Goal: Task Accomplishment & Management: Complete application form

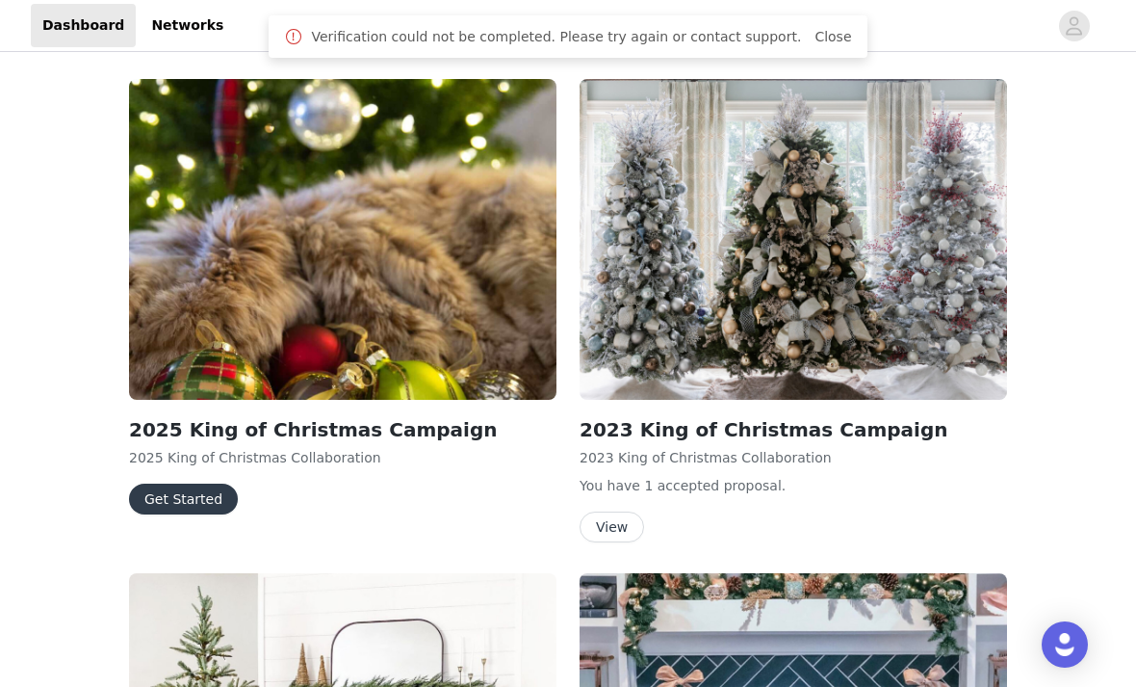
click at [229, 498] on button "Get Started" at bounding box center [183, 498] width 109 height 31
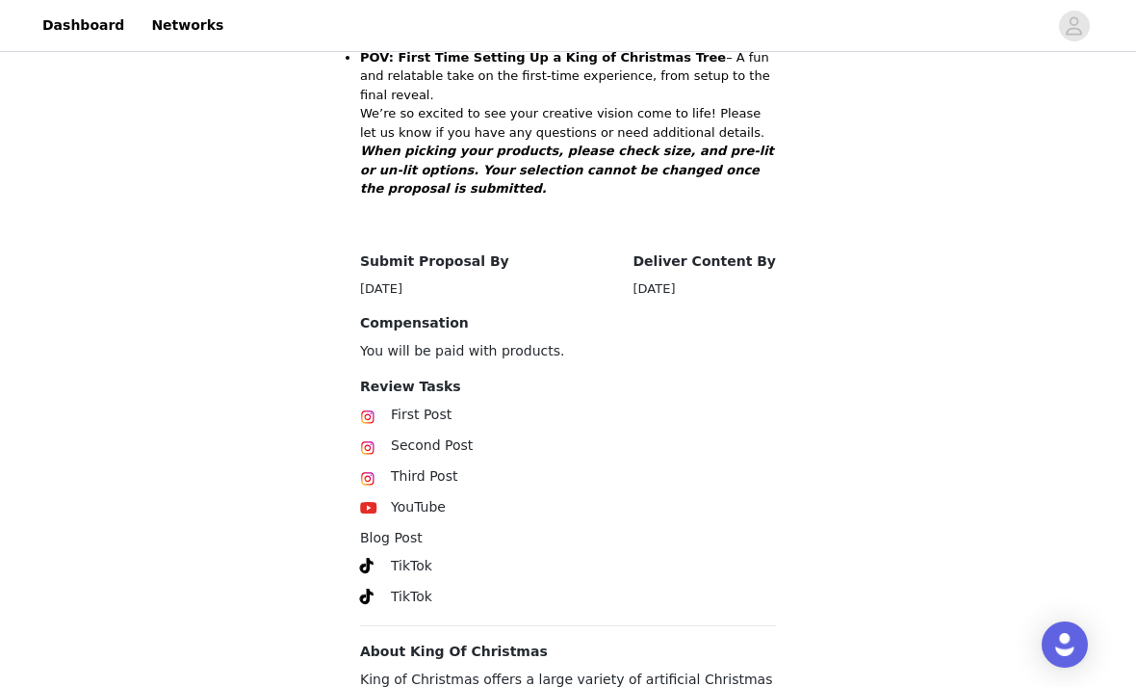
scroll to position [943, 0]
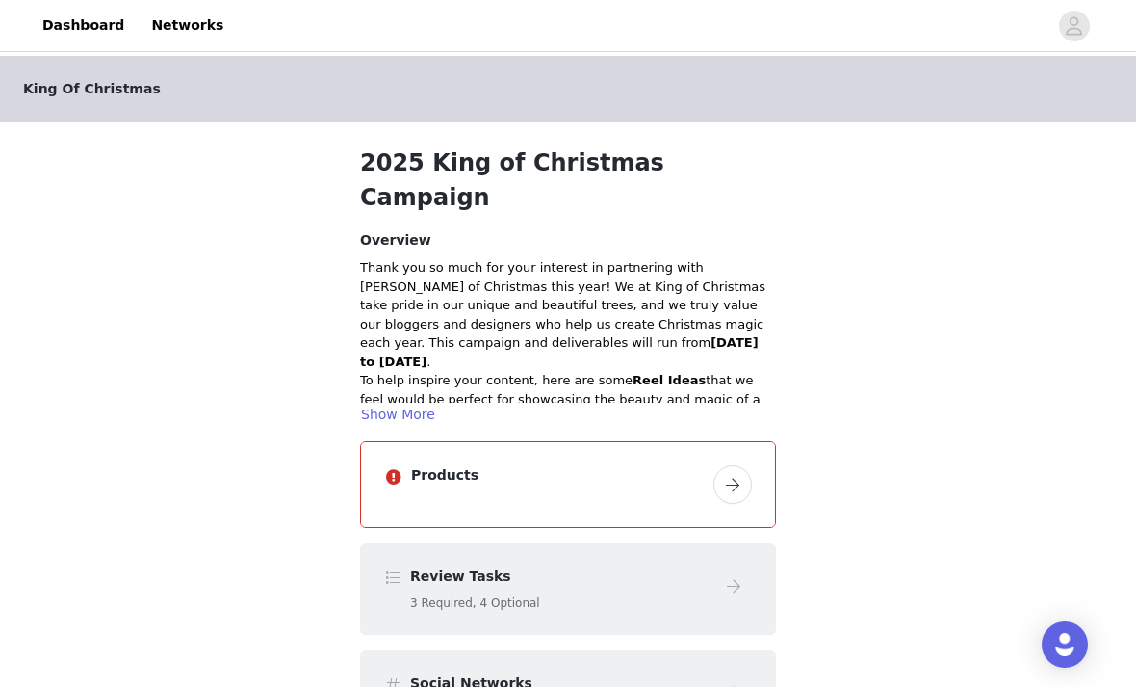
click at [731, 465] on button "button" at bounding box center [733, 484] width 39 height 39
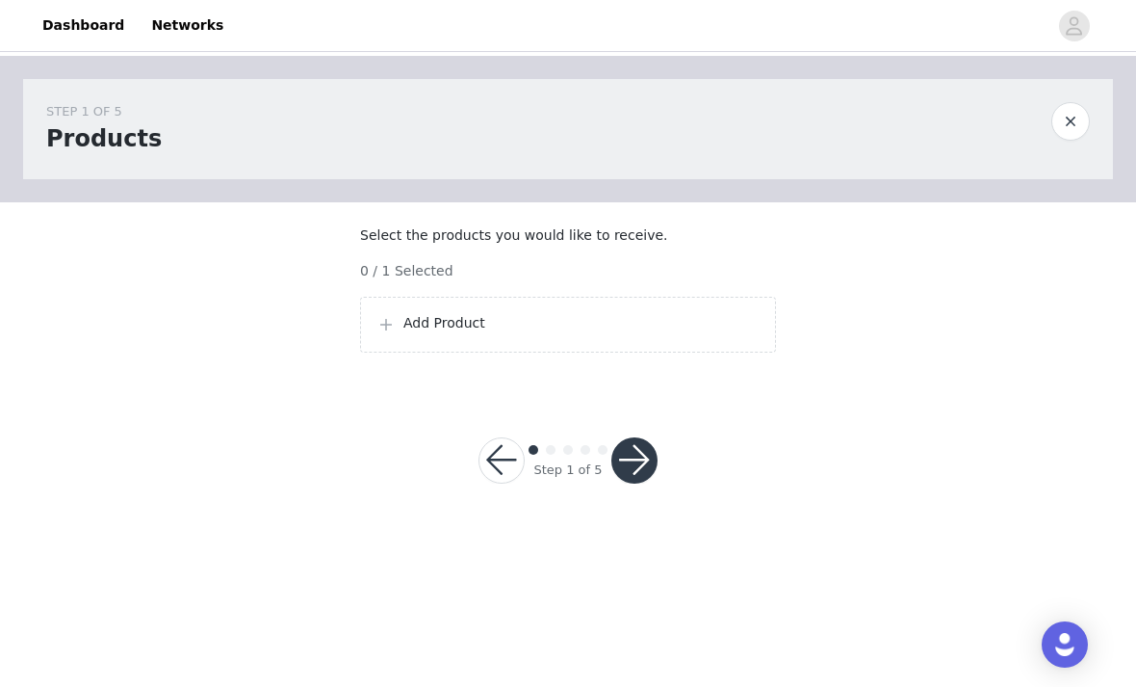
click at [651, 483] on button "button" at bounding box center [634, 460] width 46 height 46
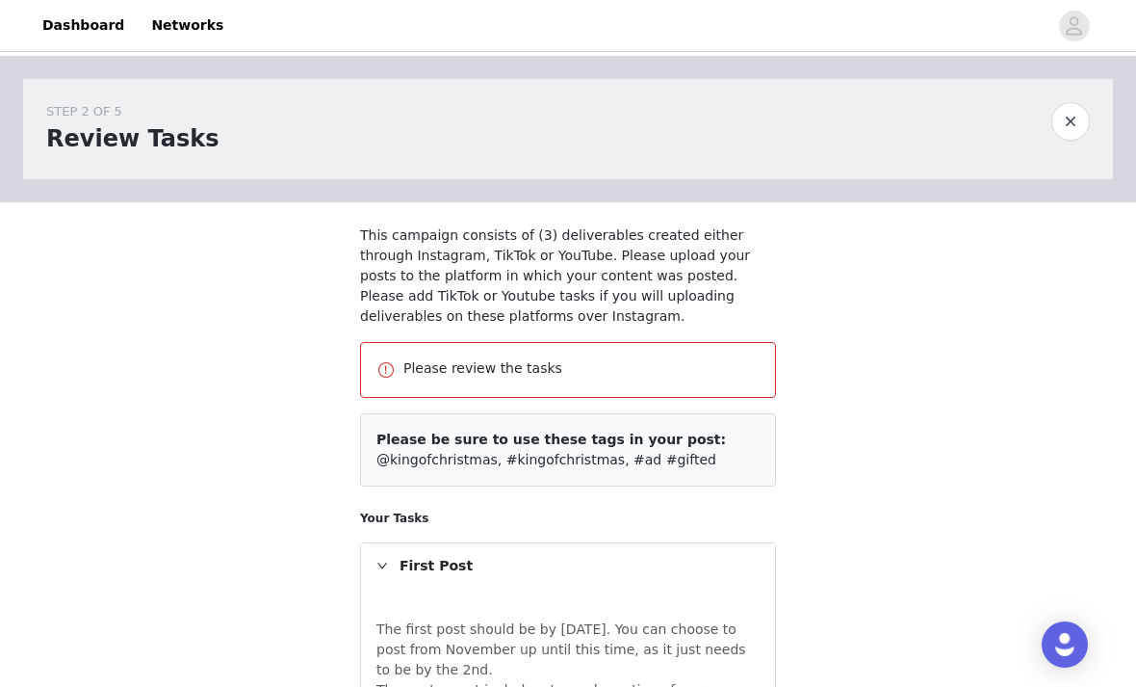
click at [83, 24] on link "Dashboard" at bounding box center [83, 25] width 105 height 43
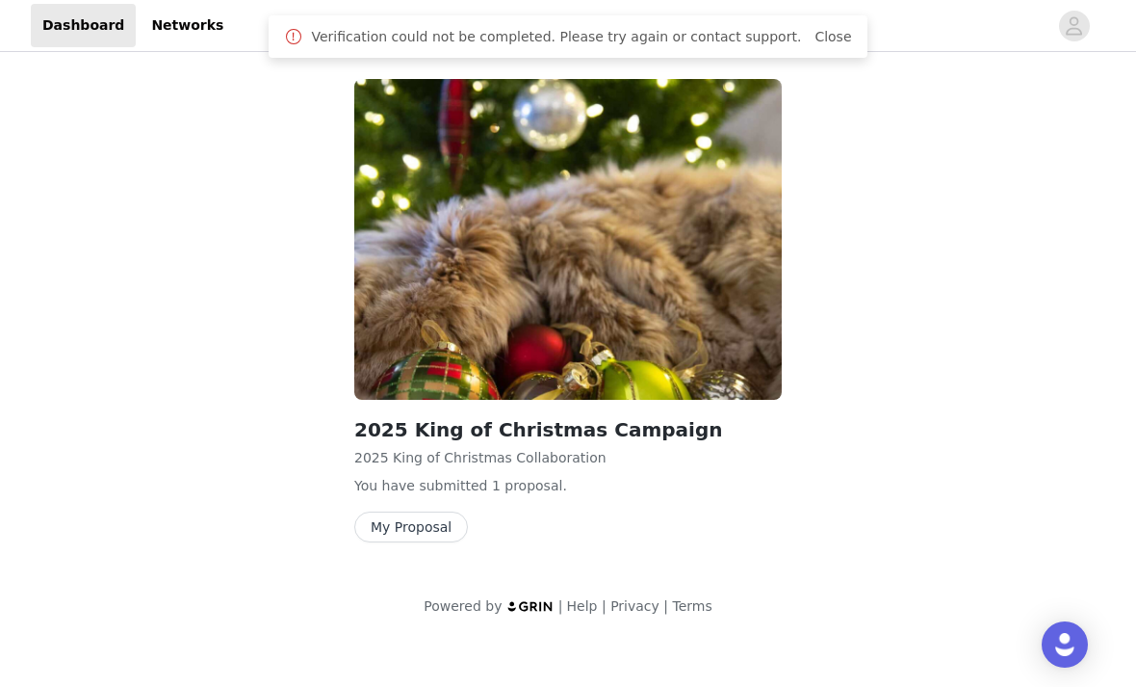
click at [443, 528] on button "My Proposal" at bounding box center [411, 526] width 114 height 31
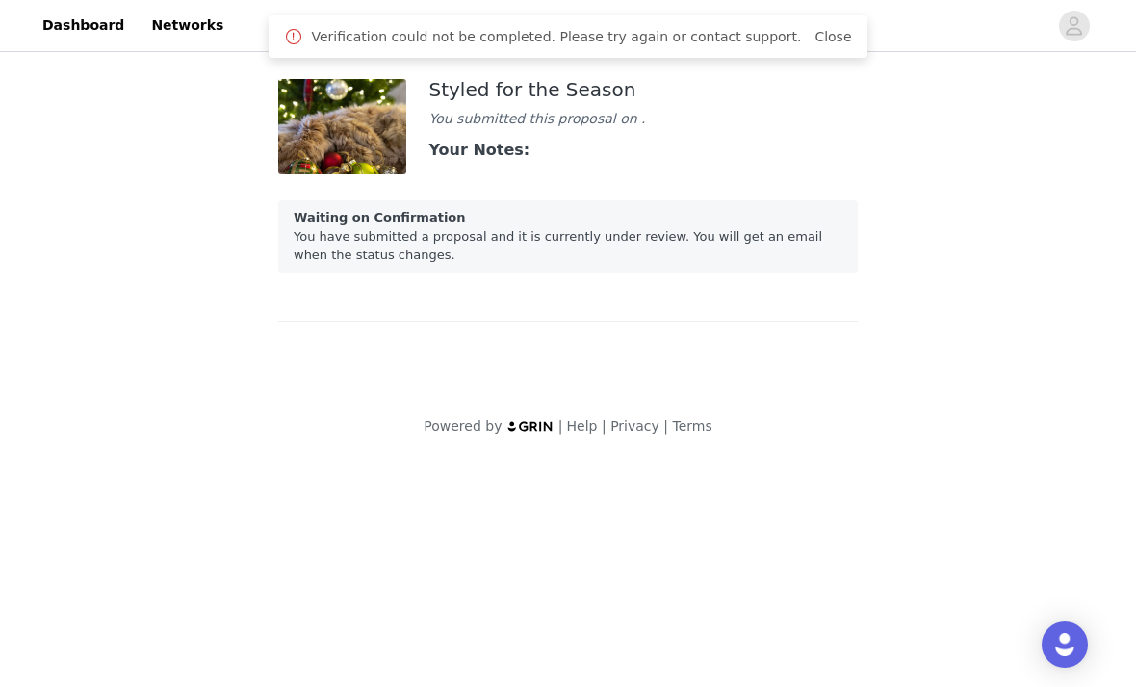
click at [391, 145] on img at bounding box center [342, 126] width 128 height 95
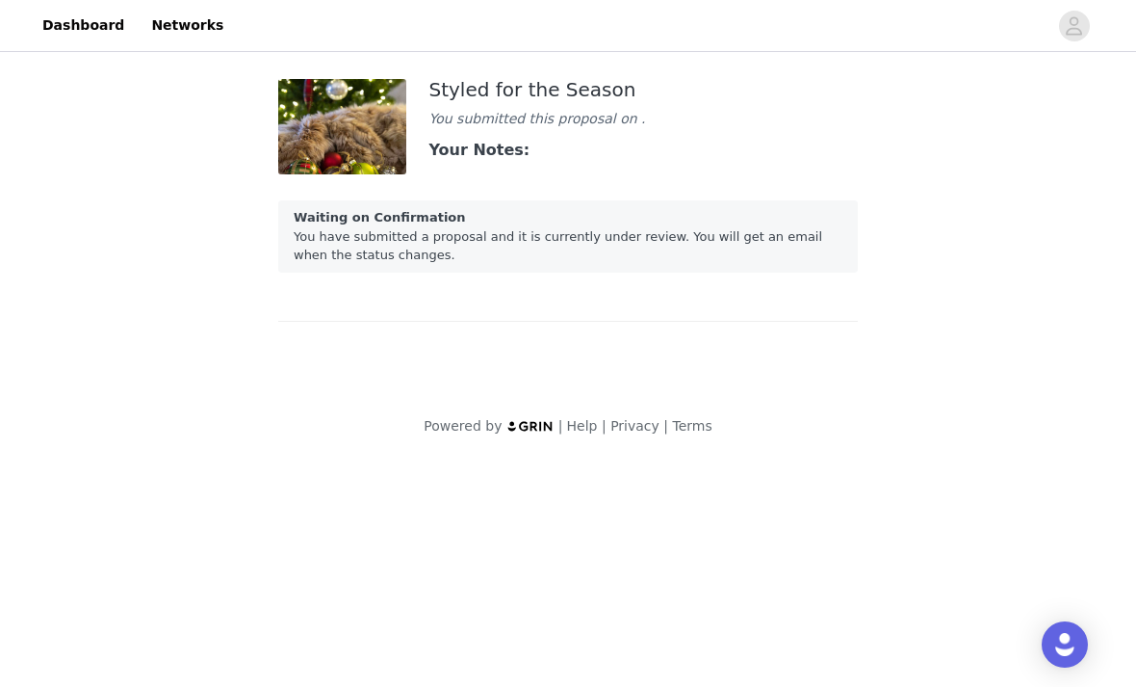
click at [82, 17] on link "Dashboard" at bounding box center [83, 25] width 105 height 43
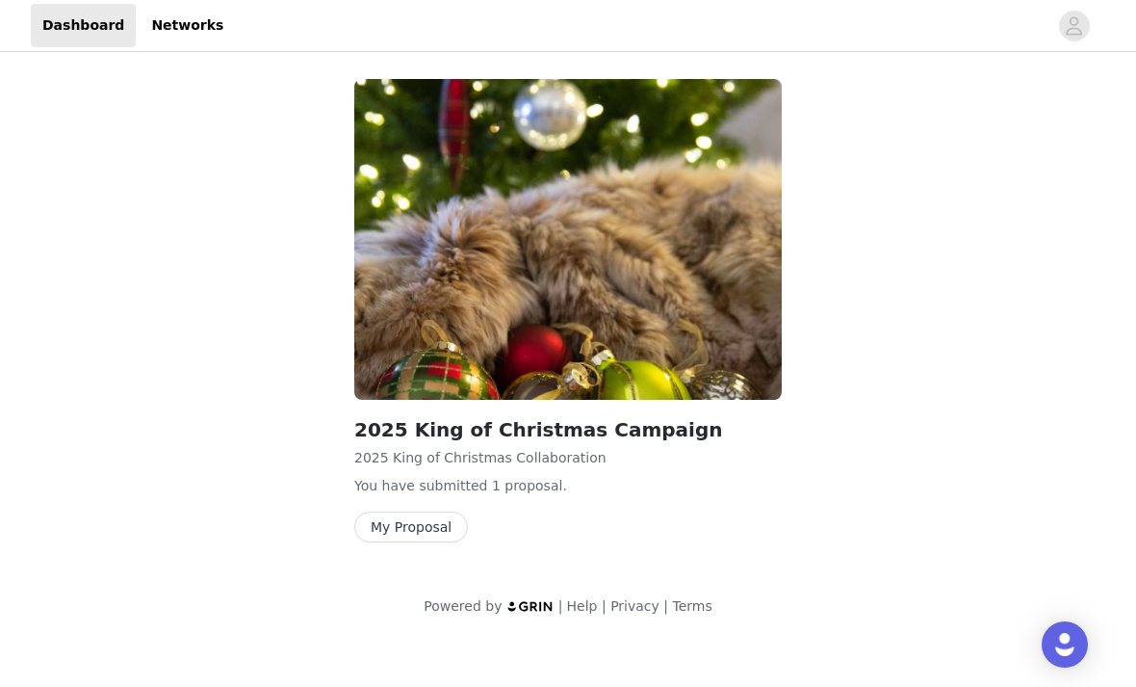
click at [596, 362] on img at bounding box center [568, 239] width 428 height 321
click at [654, 322] on img at bounding box center [568, 239] width 428 height 321
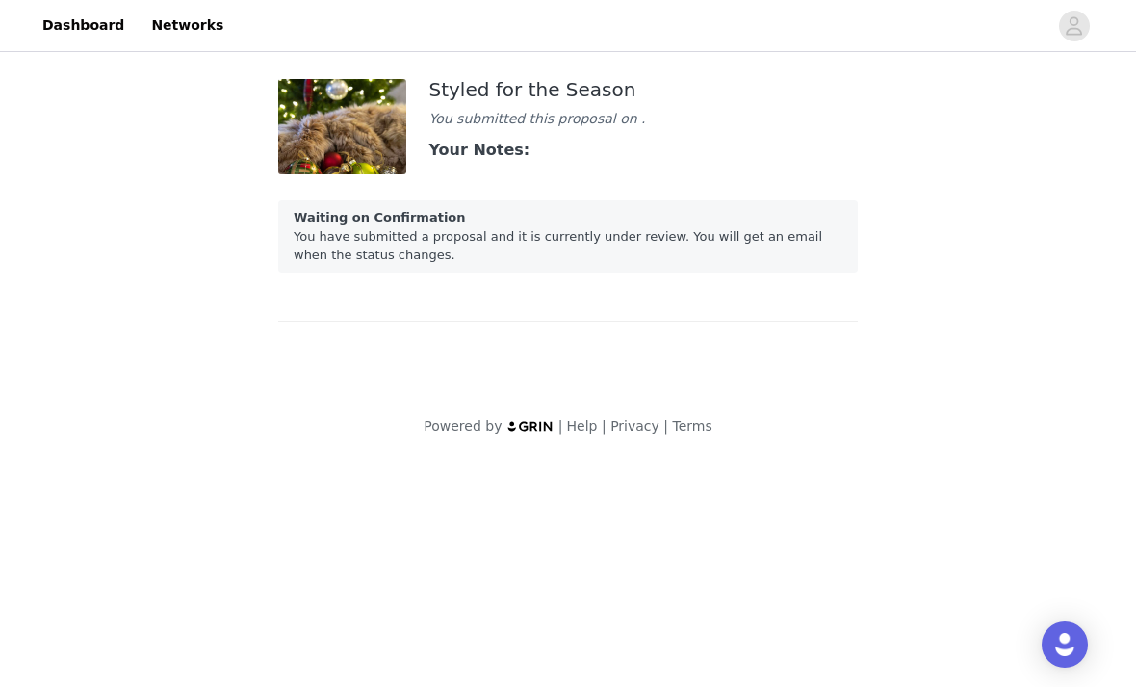
click at [79, 23] on link "Dashboard" at bounding box center [83, 25] width 105 height 43
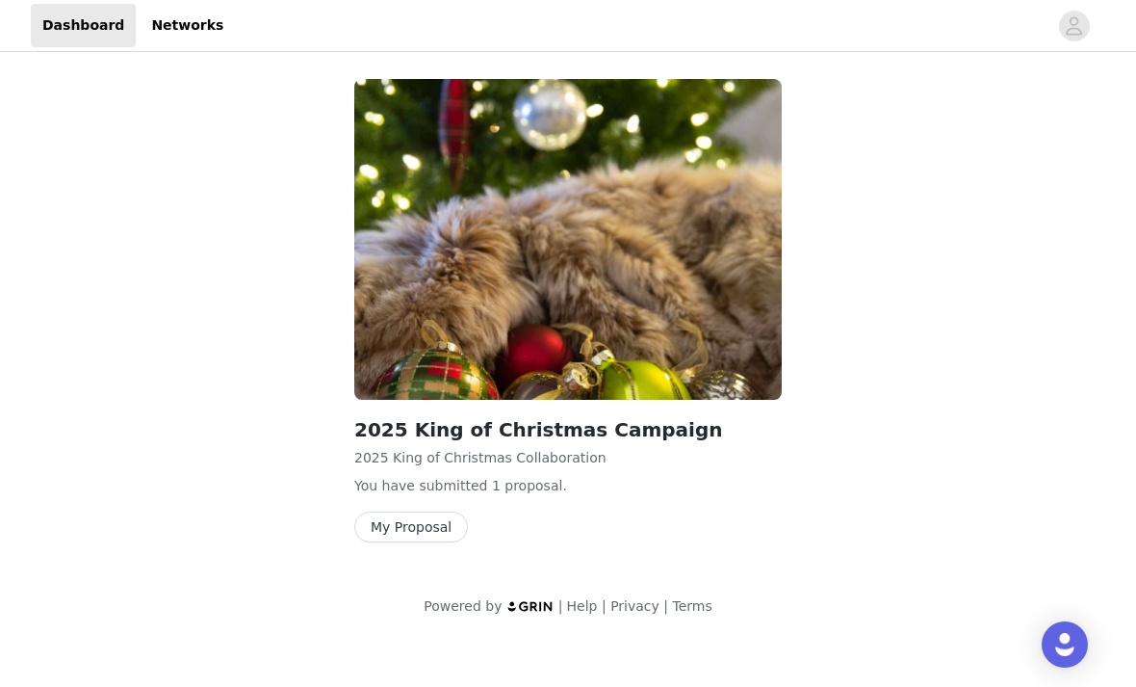
click at [619, 183] on img at bounding box center [568, 239] width 428 height 321
click at [415, 540] on button "My Proposal" at bounding box center [411, 526] width 114 height 31
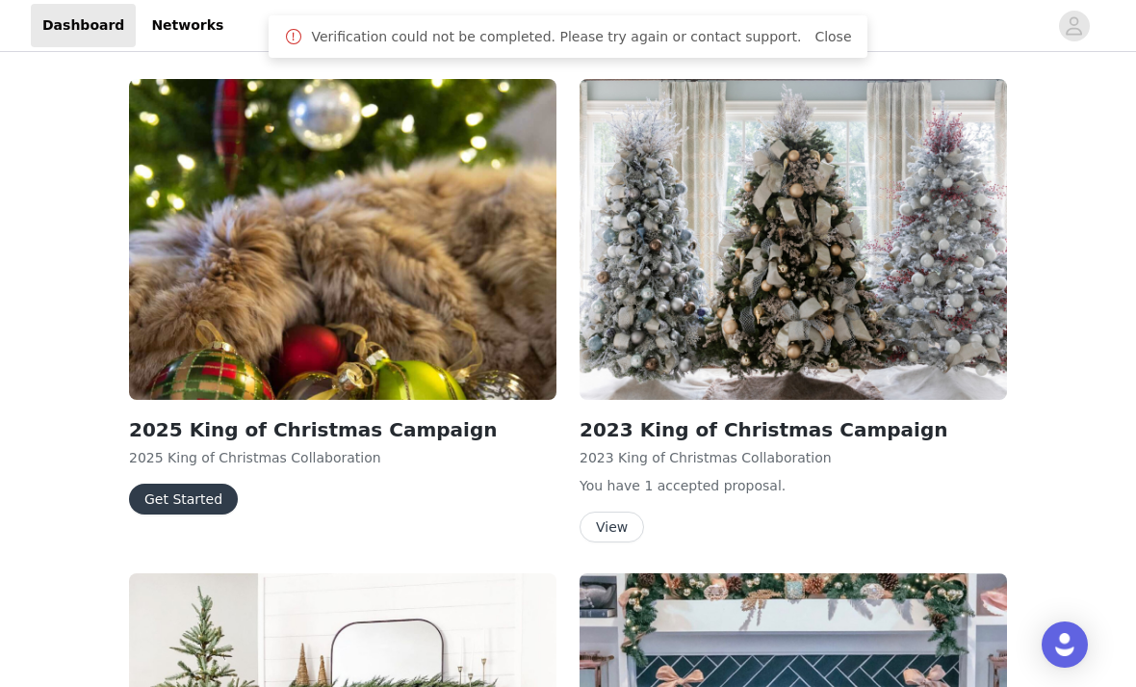
click at [186, 501] on button "Get Started" at bounding box center [183, 498] width 109 height 31
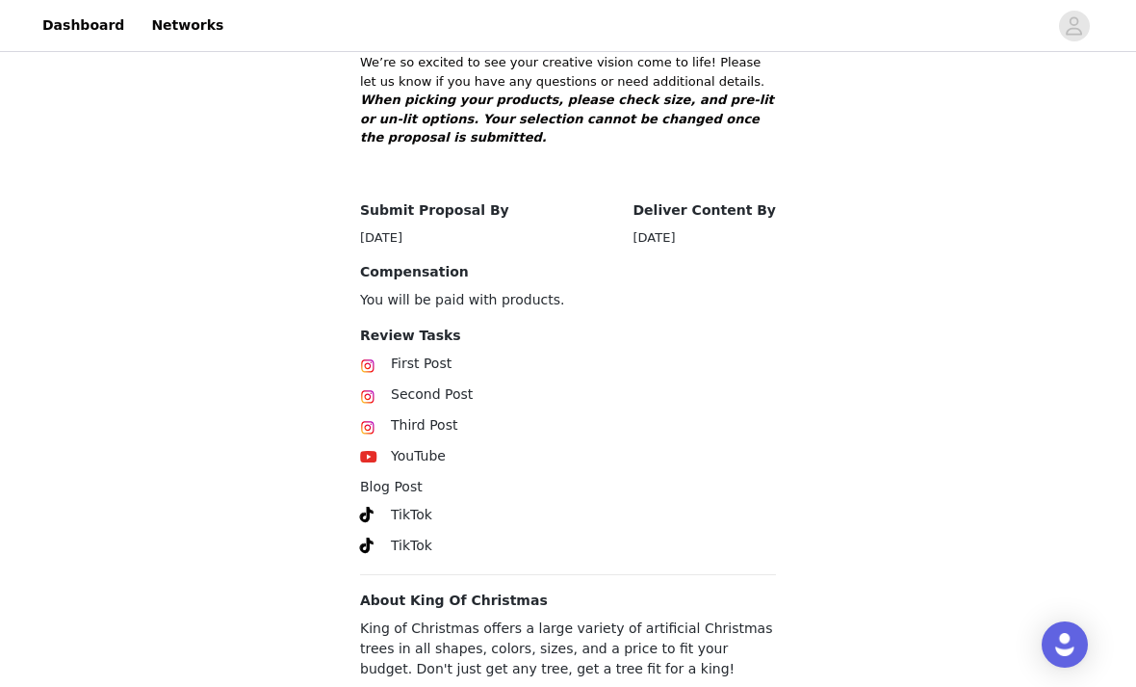
scroll to position [943, 0]
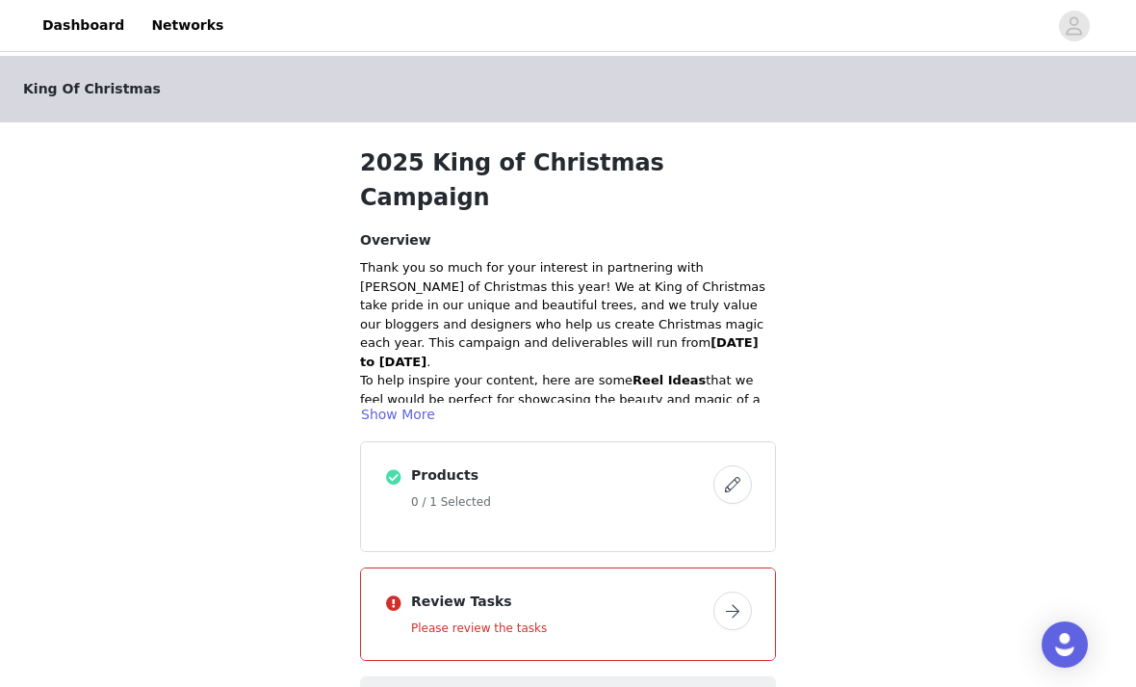
click at [659, 493] on h5 "0 / 1 Selected" at bounding box center [558, 501] width 295 height 17
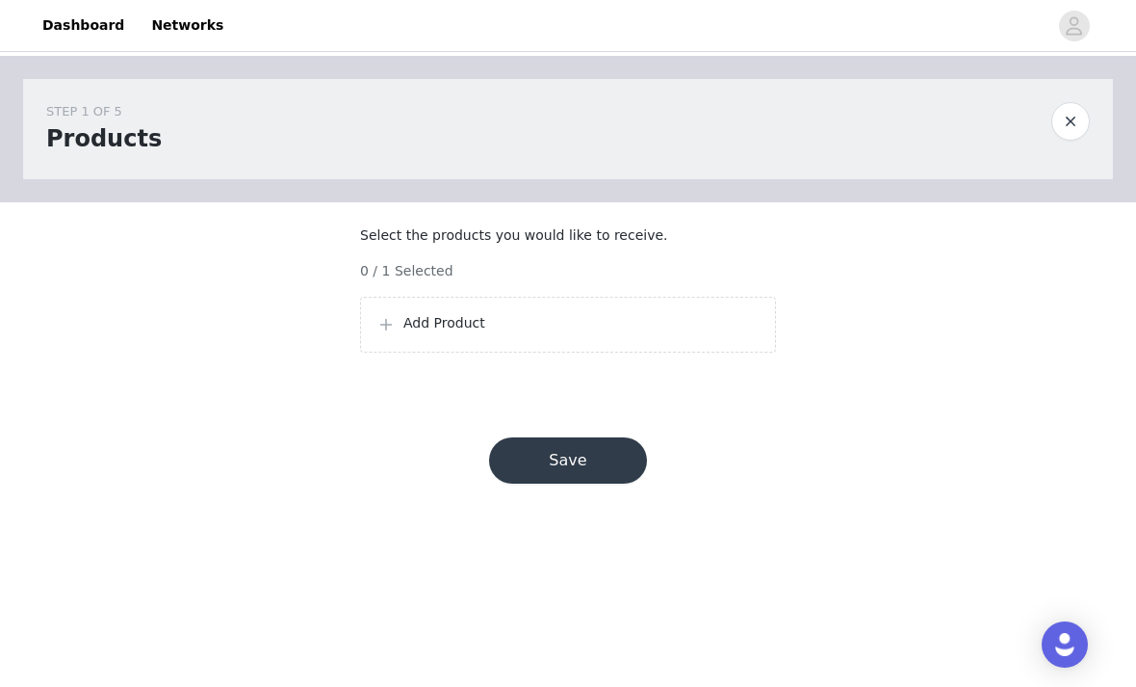
click at [362, 350] on div "Add Product" at bounding box center [568, 325] width 416 height 56
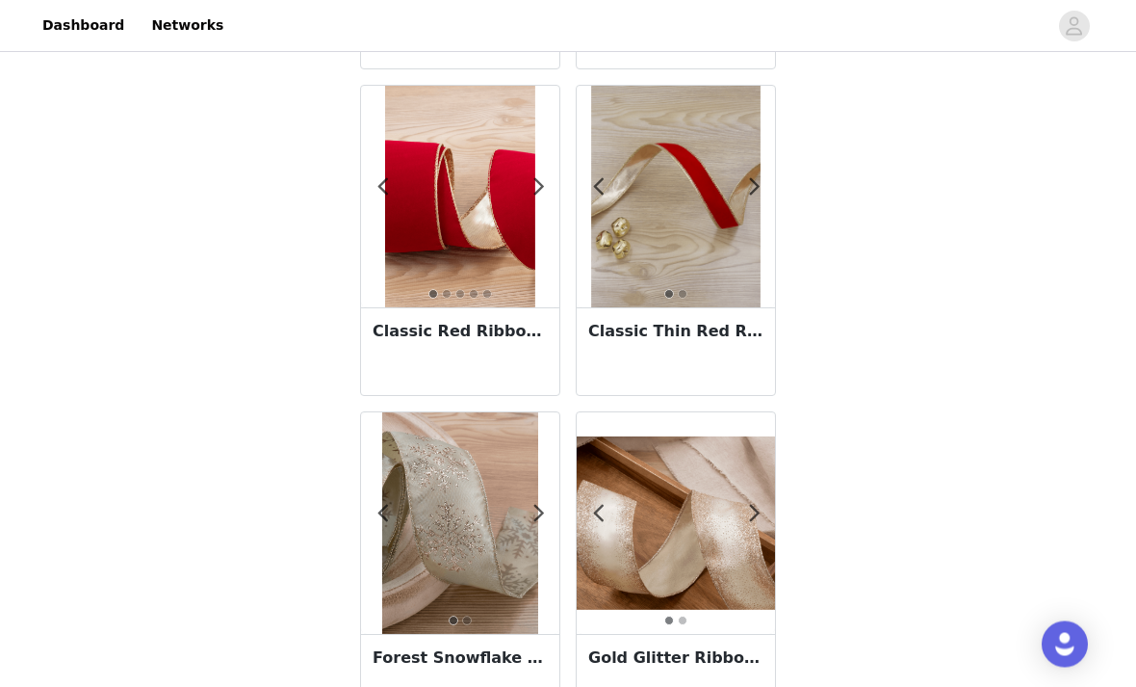
scroll to position [3356, 0]
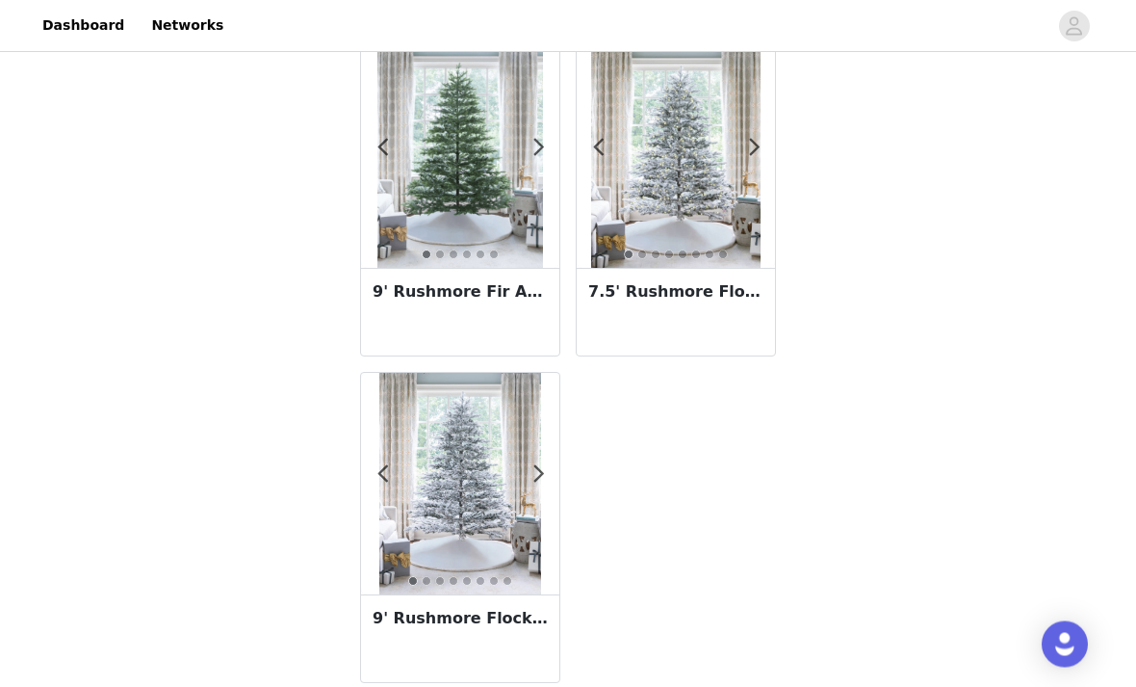
scroll to position [3029, 0]
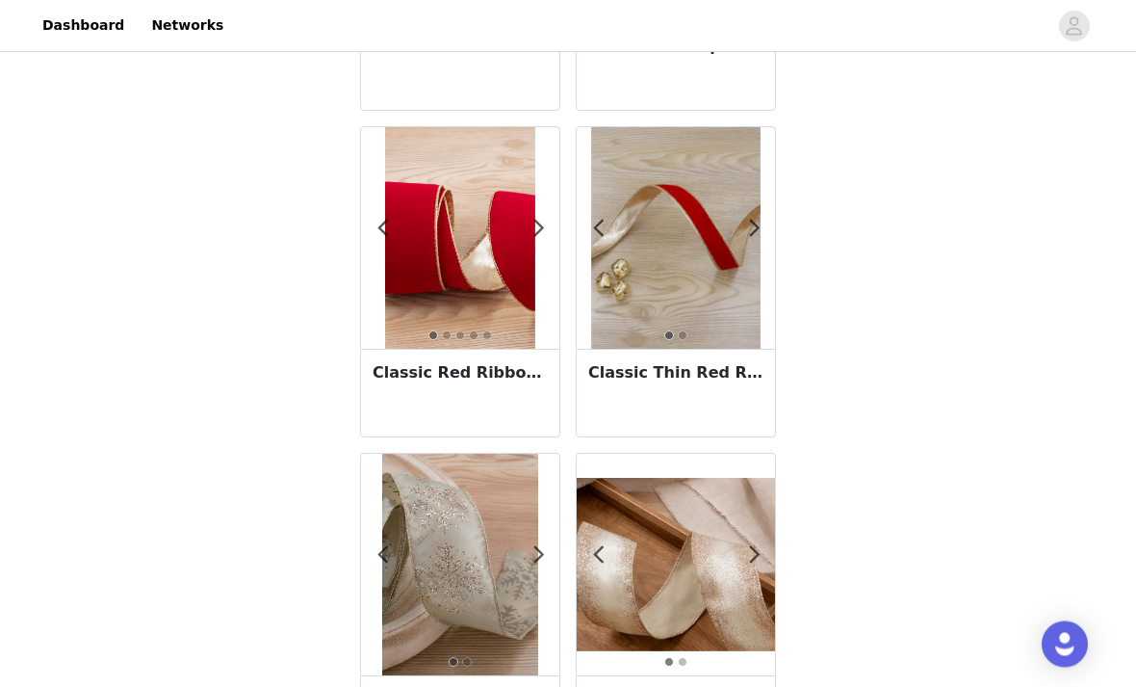
scroll to position [3356, 0]
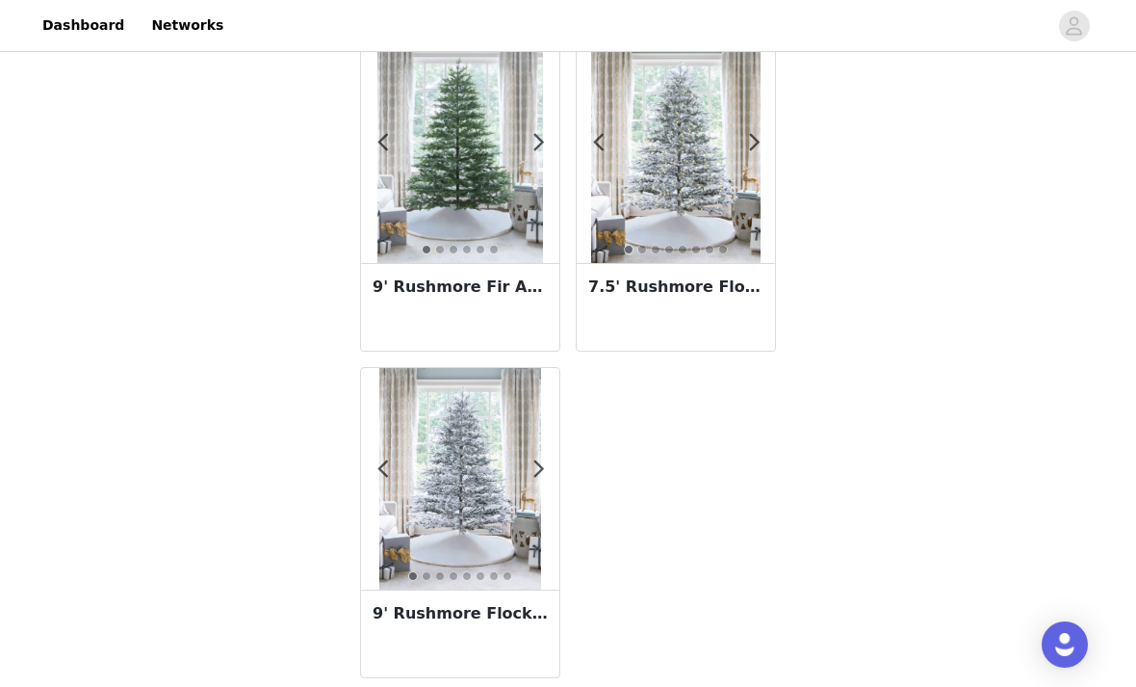
scroll to position [3029, 0]
